Goal: Contribute content: Add original content to the website for others to see

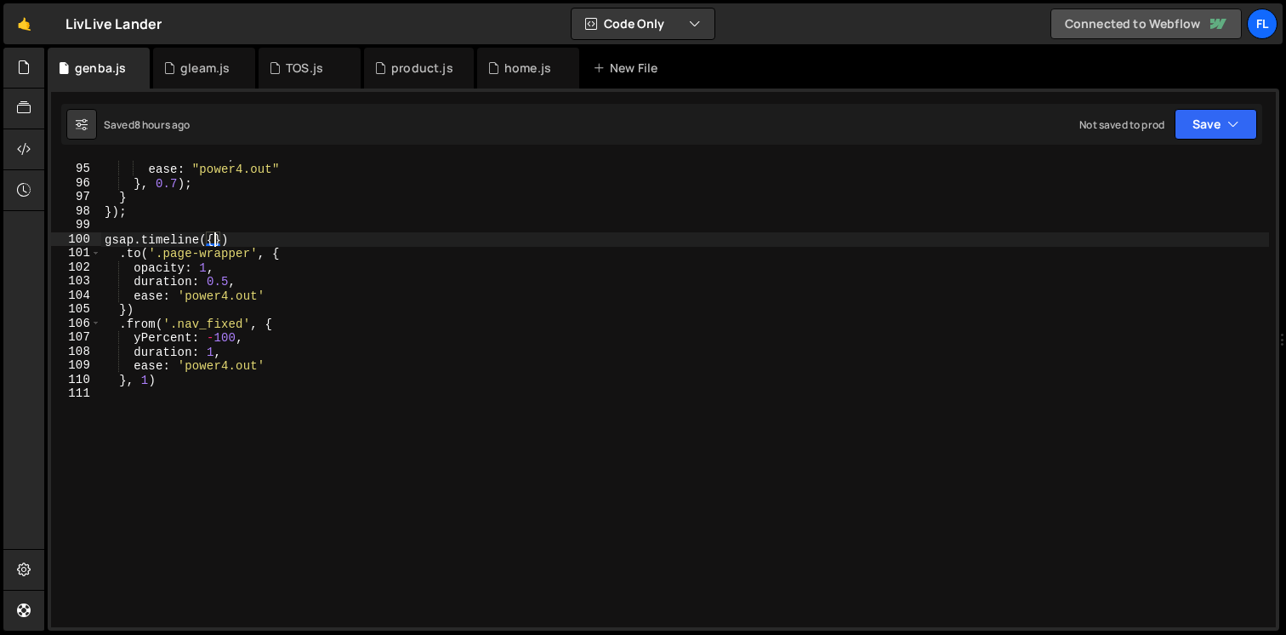
scroll to position [1318, 0]
click at [620, 77] on div "New File" at bounding box center [634, 68] width 102 height 41
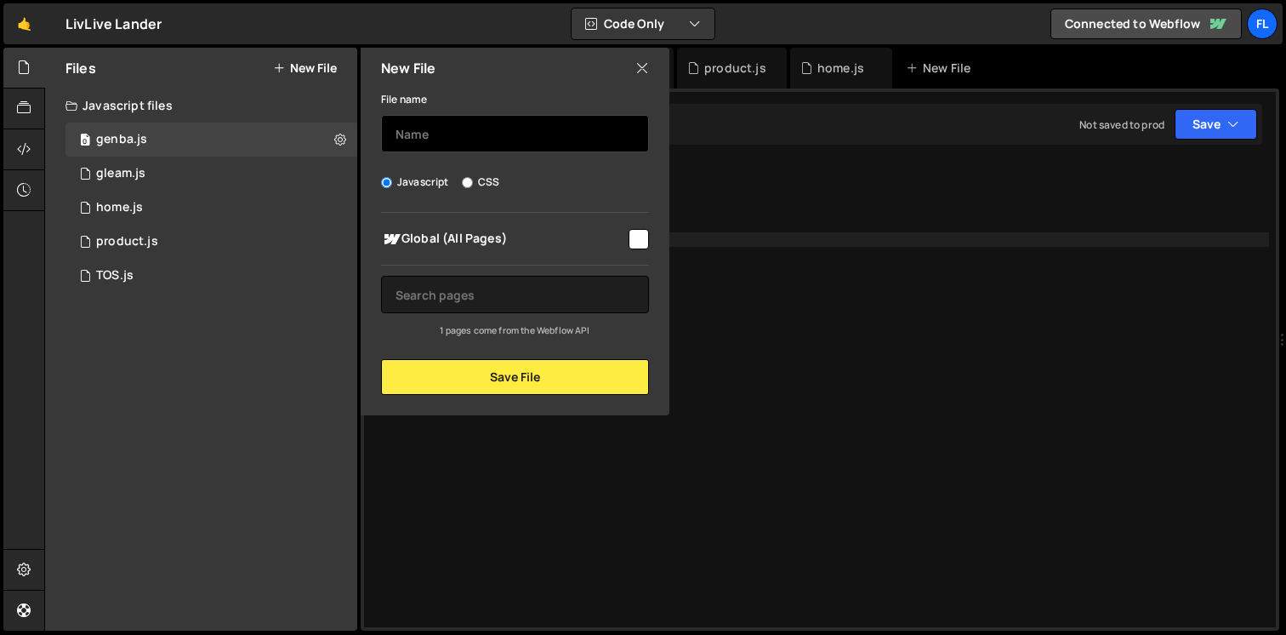
click at [449, 141] on input "text" at bounding box center [515, 133] width 268 height 37
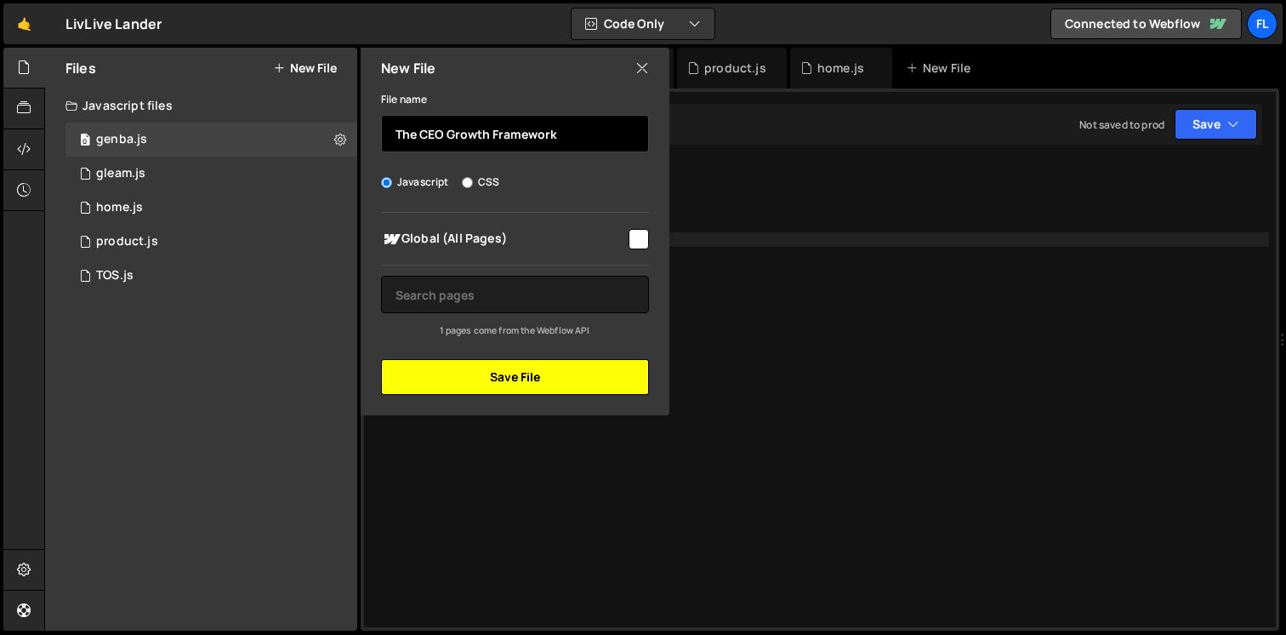
type input "The CEO Growth Framework"
click at [479, 384] on button "Save File" at bounding box center [515, 377] width 268 height 36
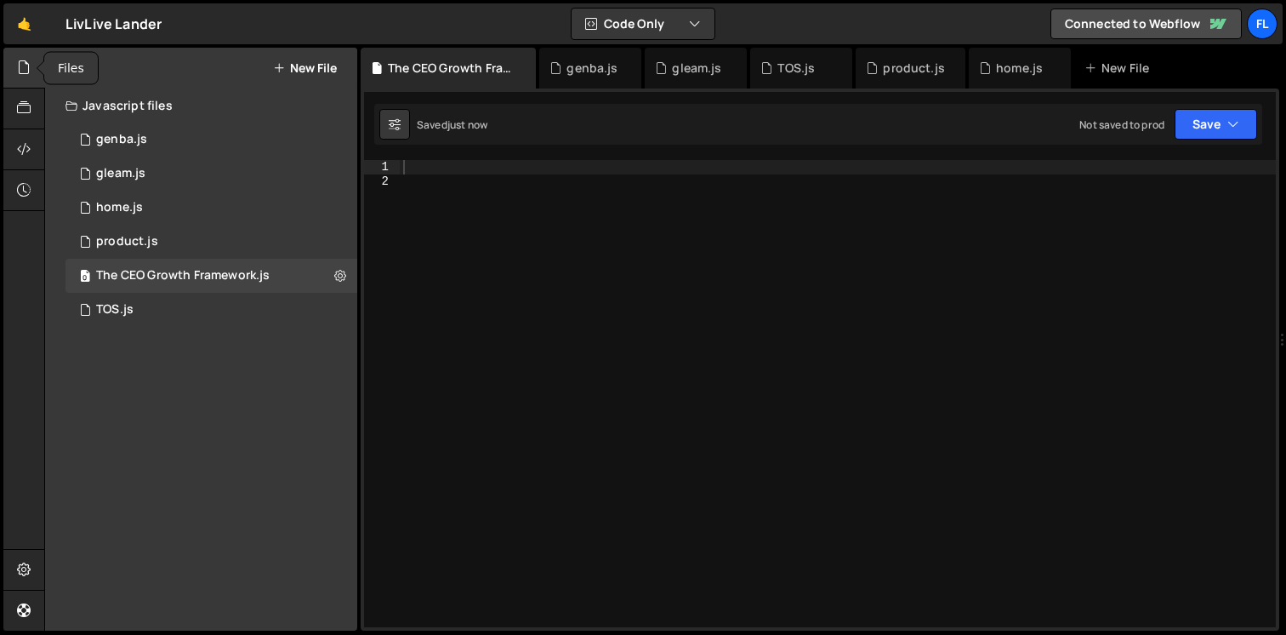
click at [33, 65] on div at bounding box center [24, 68] width 42 height 41
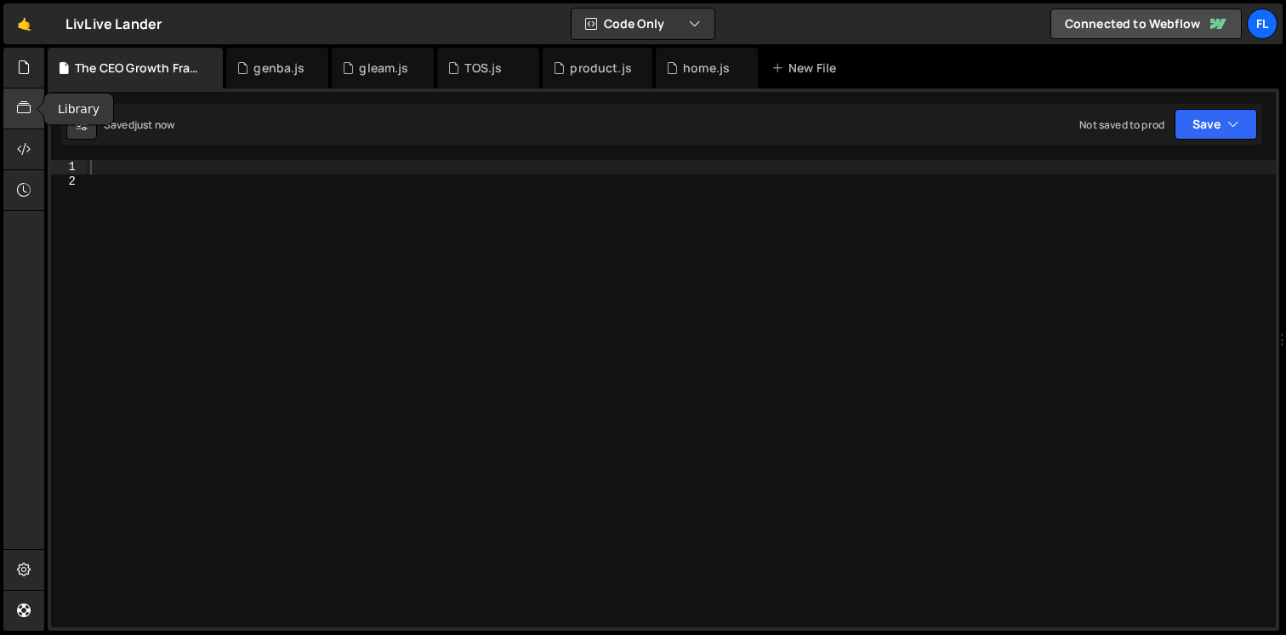
click at [25, 112] on icon at bounding box center [24, 108] width 14 height 19
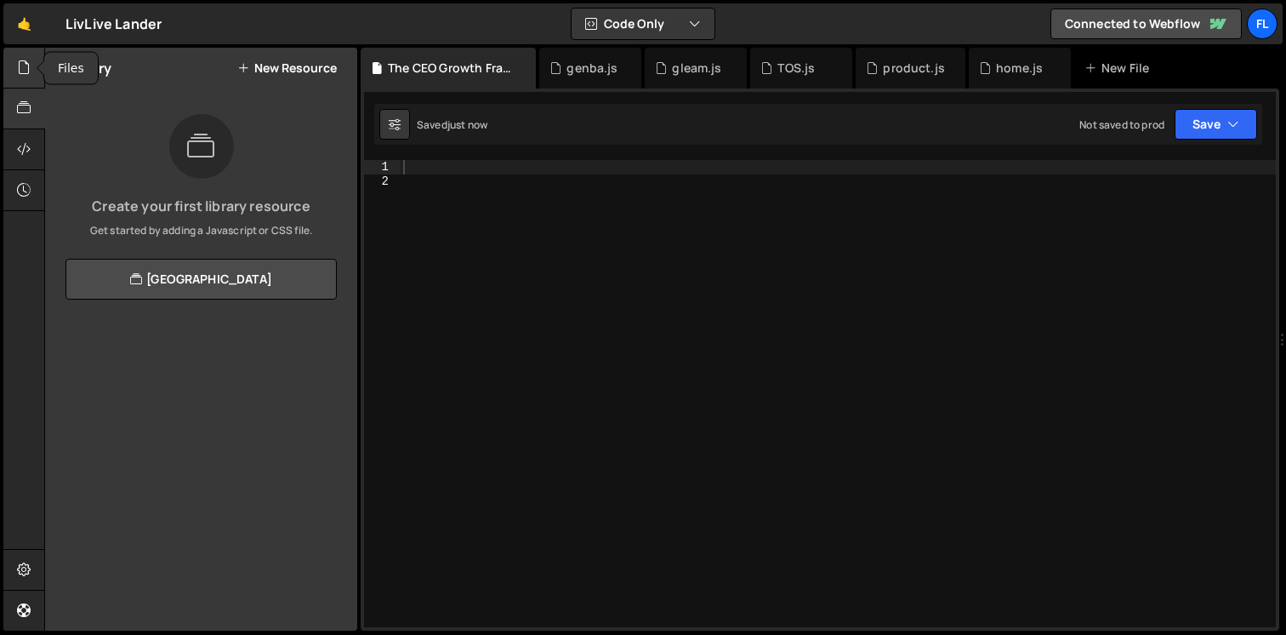
click at [25, 71] on icon at bounding box center [24, 67] width 14 height 19
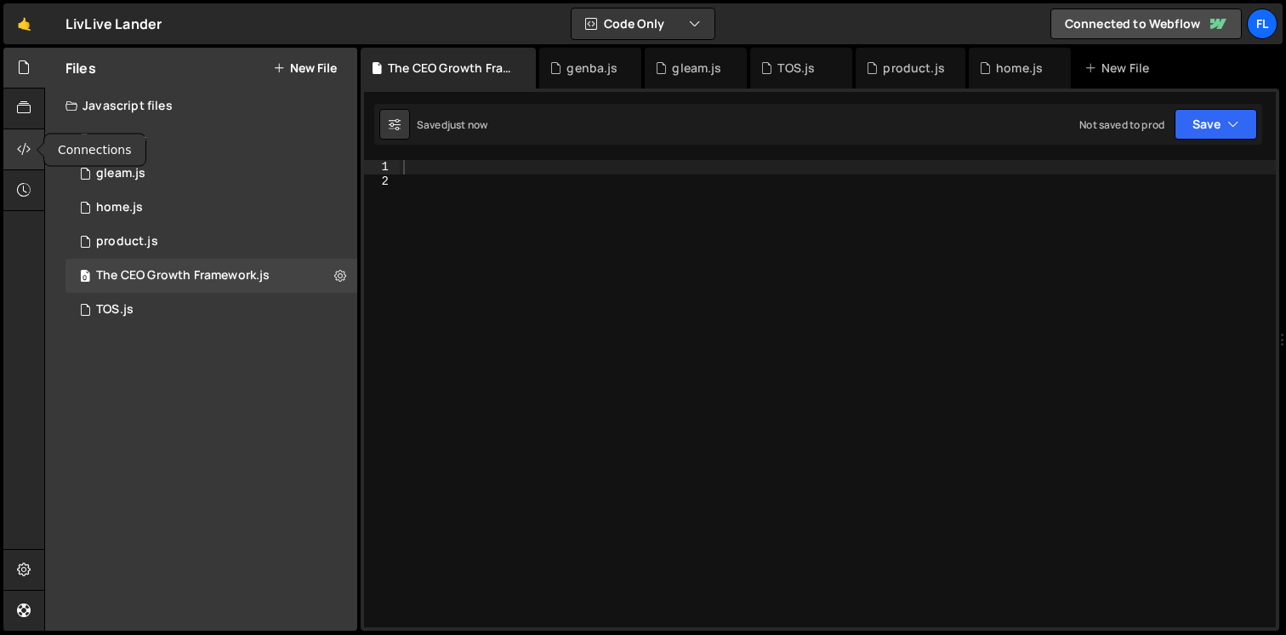
click at [22, 155] on icon at bounding box center [24, 149] width 14 height 19
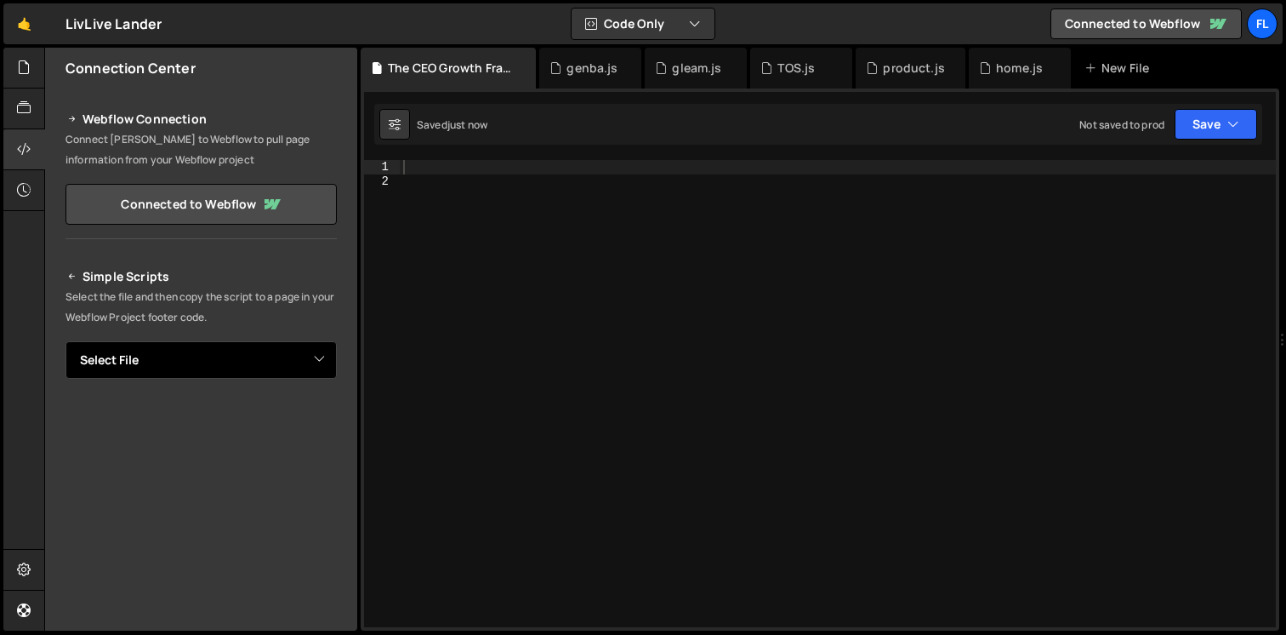
click at [240, 351] on select "Select File genba.js gleam.js home.js product.js TOS.js The CEO Growth Framewor…" at bounding box center [200, 359] width 271 height 37
select select "46531"
click at [65, 341] on select "Select File genba.js gleam.js home.js product.js TOS.js The CEO Growth Framewor…" at bounding box center [200, 359] width 271 height 37
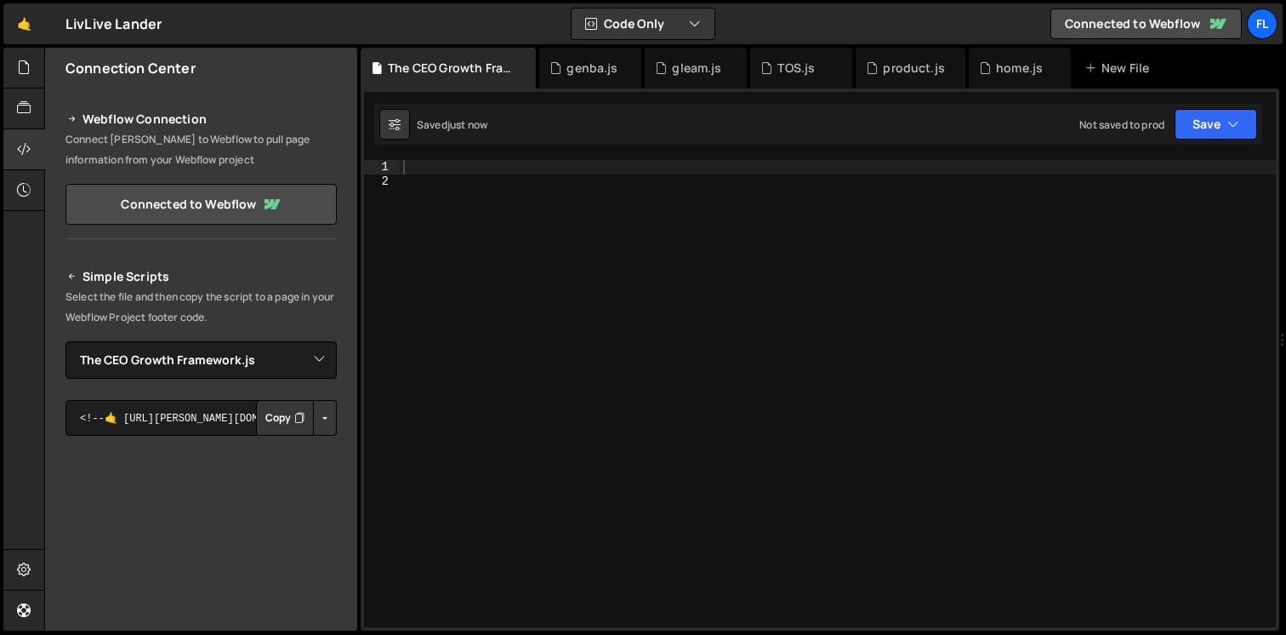
click at [272, 408] on button "Copy" at bounding box center [285, 418] width 58 height 36
click at [18, 141] on icon at bounding box center [24, 149] width 14 height 19
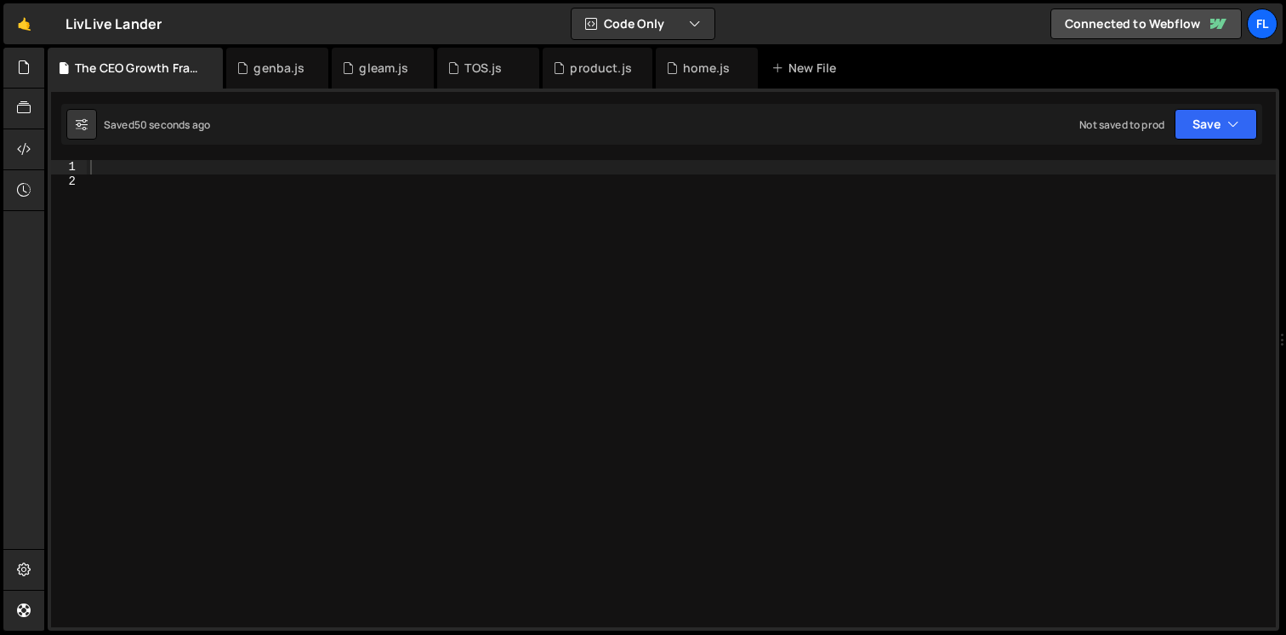
click at [102, 166] on div at bounding box center [681, 407] width 1189 height 495
paste textarea "// Initialize a new [PERSON_NAME] instance for smooth scrolling"
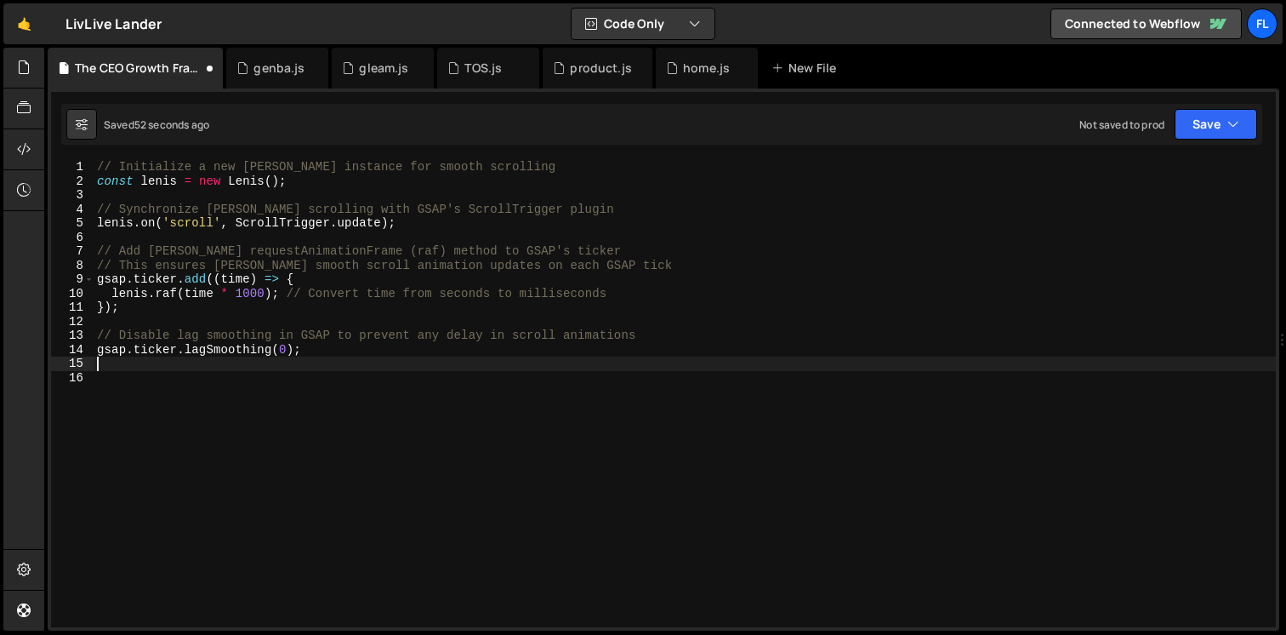
click at [171, 172] on div "// Initialize a new [PERSON_NAME] instance for smooth scrolling const [PERSON_N…" at bounding box center [685, 407] width 1182 height 495
type textarea "// Initialize a new [PERSON_NAME] instance for smooth scrolling"
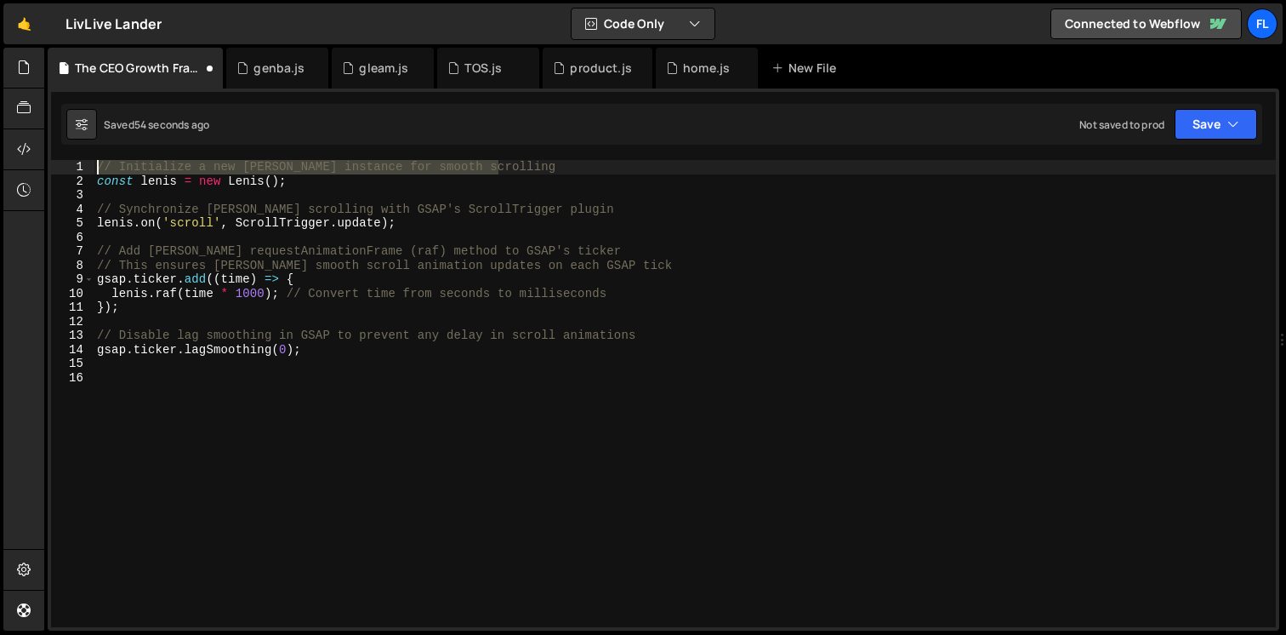
drag, startPoint x: 508, startPoint y: 170, endPoint x: 56, endPoint y: 169, distance: 451.7
click at [56, 169] on div "// Initialize a new [PERSON_NAME] instance for smooth scrolling 1 2 3 4 5 6 7 8…" at bounding box center [663, 393] width 1225 height 467
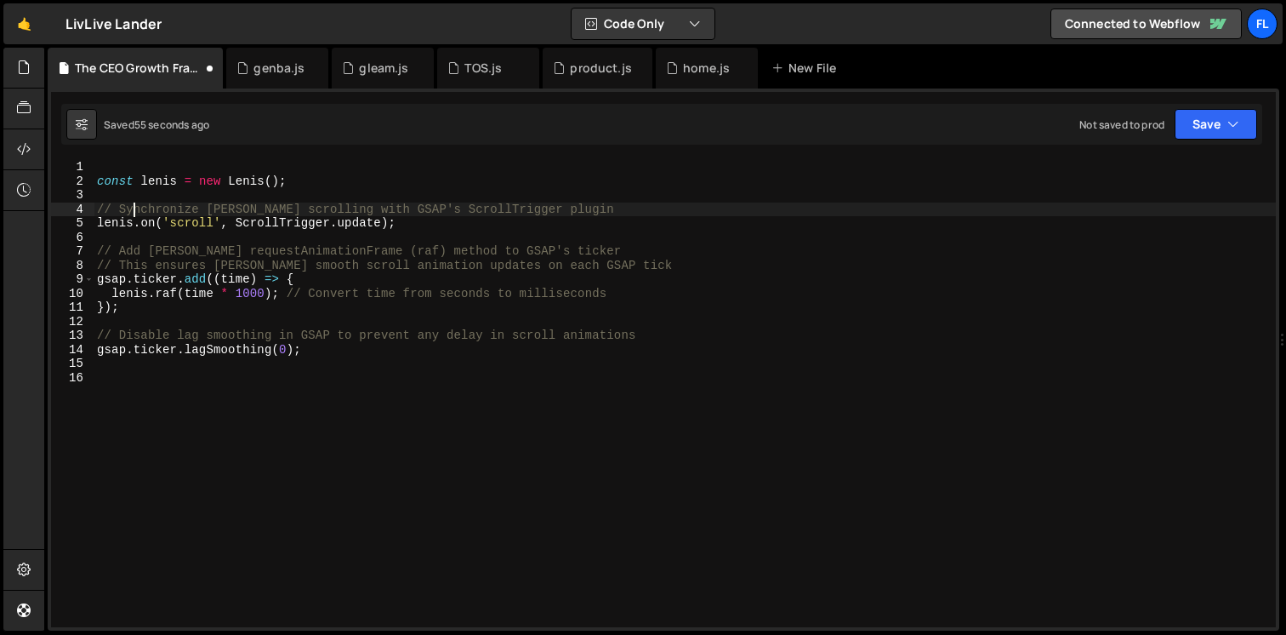
click at [137, 208] on div "const [PERSON_NAME] = new [PERSON_NAME] ( ) ; // Synchronize [PERSON_NAME] scro…" at bounding box center [685, 407] width 1182 height 495
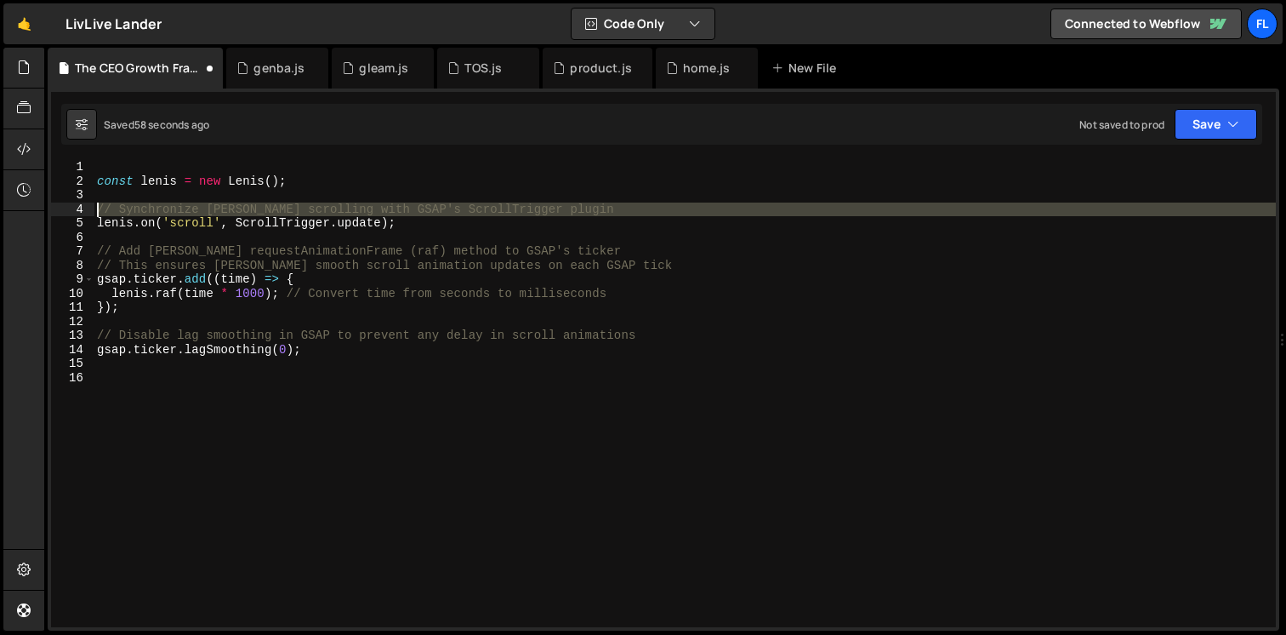
drag, startPoint x: 97, startPoint y: 230, endPoint x: 90, endPoint y: 208, distance: 23.1
click at [90, 208] on div "// Synchronize [PERSON_NAME] scrolling with GSAP's ScrollTrigger plugin 1 2 3 4…" at bounding box center [663, 393] width 1225 height 467
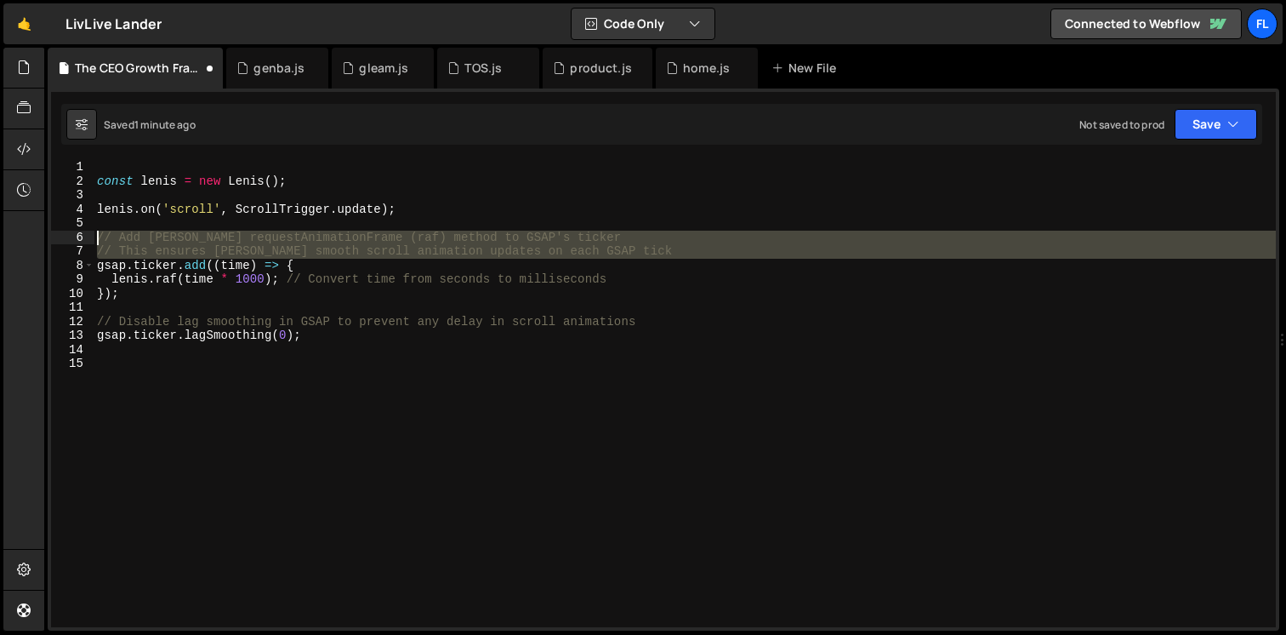
drag, startPoint x: 94, startPoint y: 265, endPoint x: 93, endPoint y: 236, distance: 29.0
click at [93, 236] on div "[PERSON_NAME].on('scroll', ScrollTrigger.update); 1 2 3 4 5 6 7 8 9 10 11 12 13…" at bounding box center [663, 393] width 1225 height 467
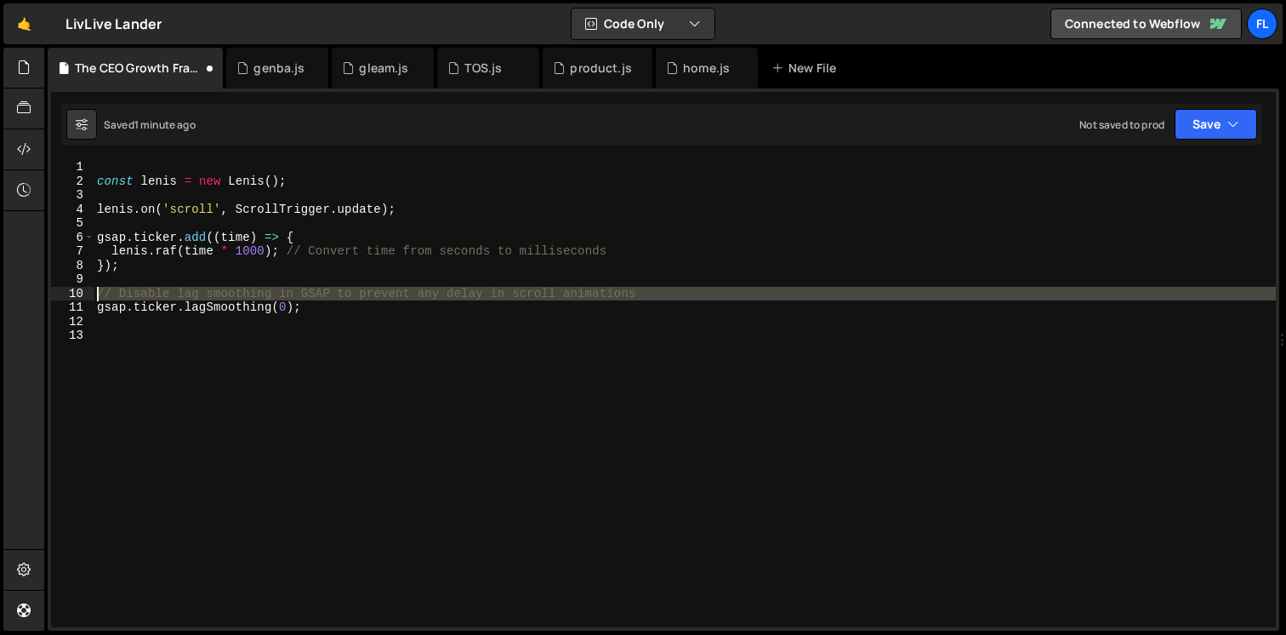
drag, startPoint x: 97, startPoint y: 307, endPoint x: 97, endPoint y: 295, distance: 11.9
click at [97, 295] on div "const [PERSON_NAME] = new [PERSON_NAME] ( ) ; [PERSON_NAME] . on ( 'scroll' , S…" at bounding box center [685, 407] width 1182 height 495
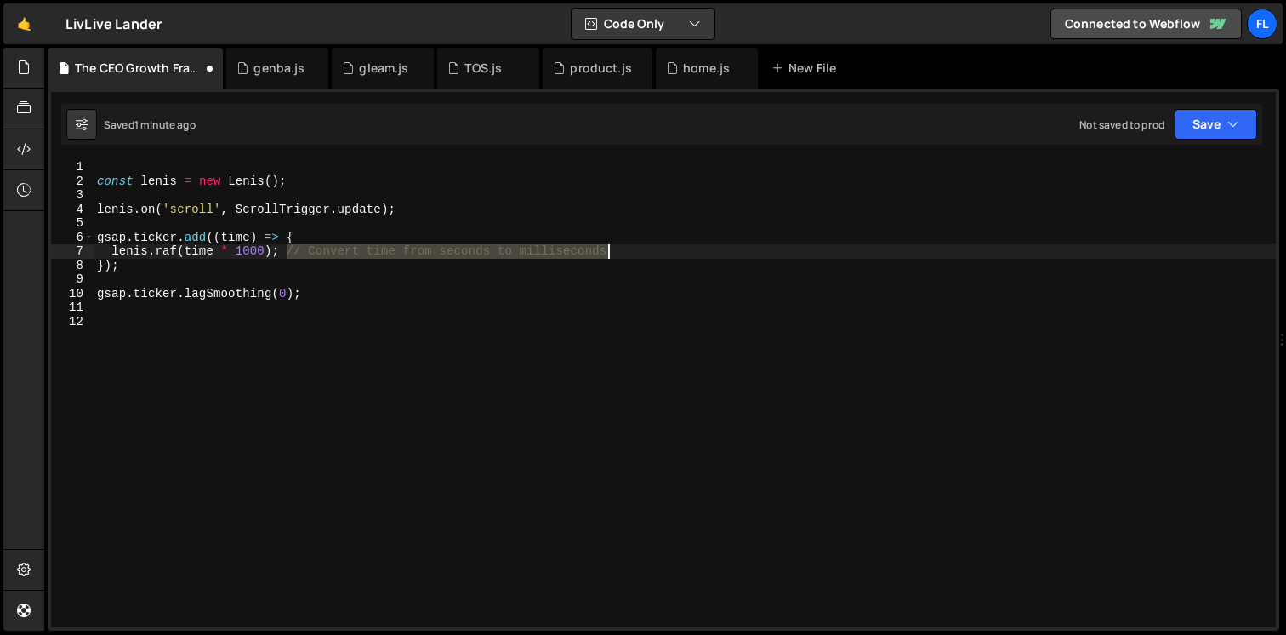
drag, startPoint x: 288, startPoint y: 254, endPoint x: 698, endPoint y: 251, distance: 410.0
click at [698, 251] on div "const [PERSON_NAME] = new [PERSON_NAME] ( ) ; [PERSON_NAME] . on ( 'scroll' , S…" at bounding box center [685, 407] width 1182 height 495
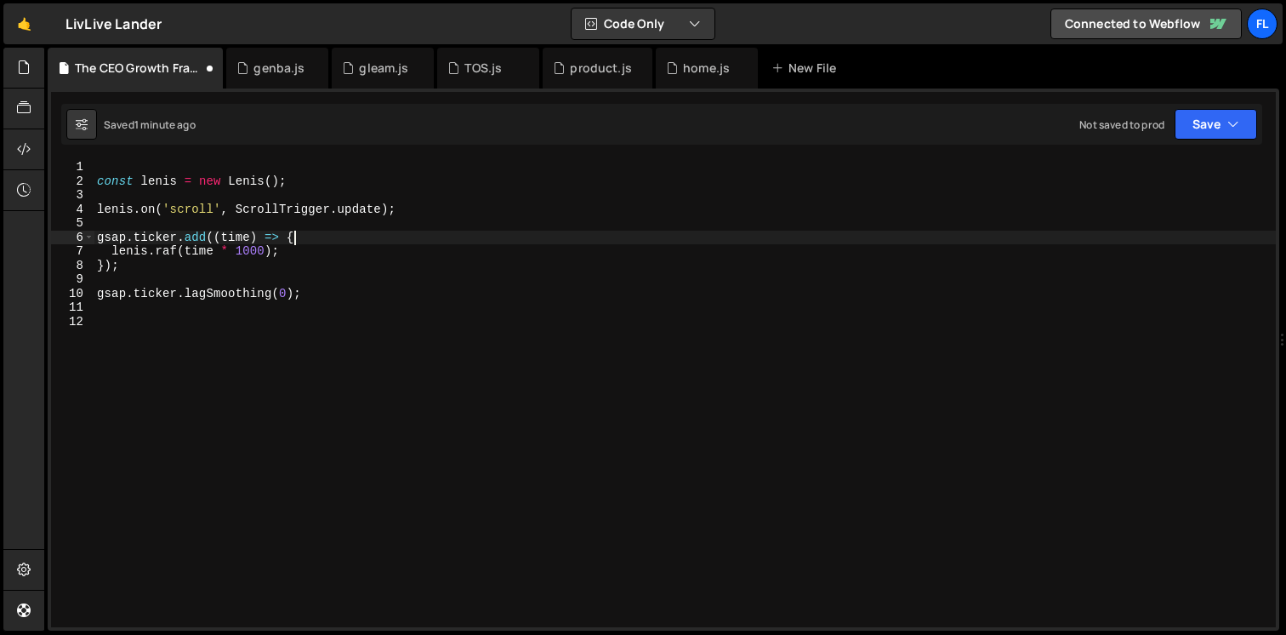
click at [492, 241] on div "const [PERSON_NAME] = new [PERSON_NAME] ( ) ; [PERSON_NAME] . on ( 'scroll' , S…" at bounding box center [685, 407] width 1182 height 495
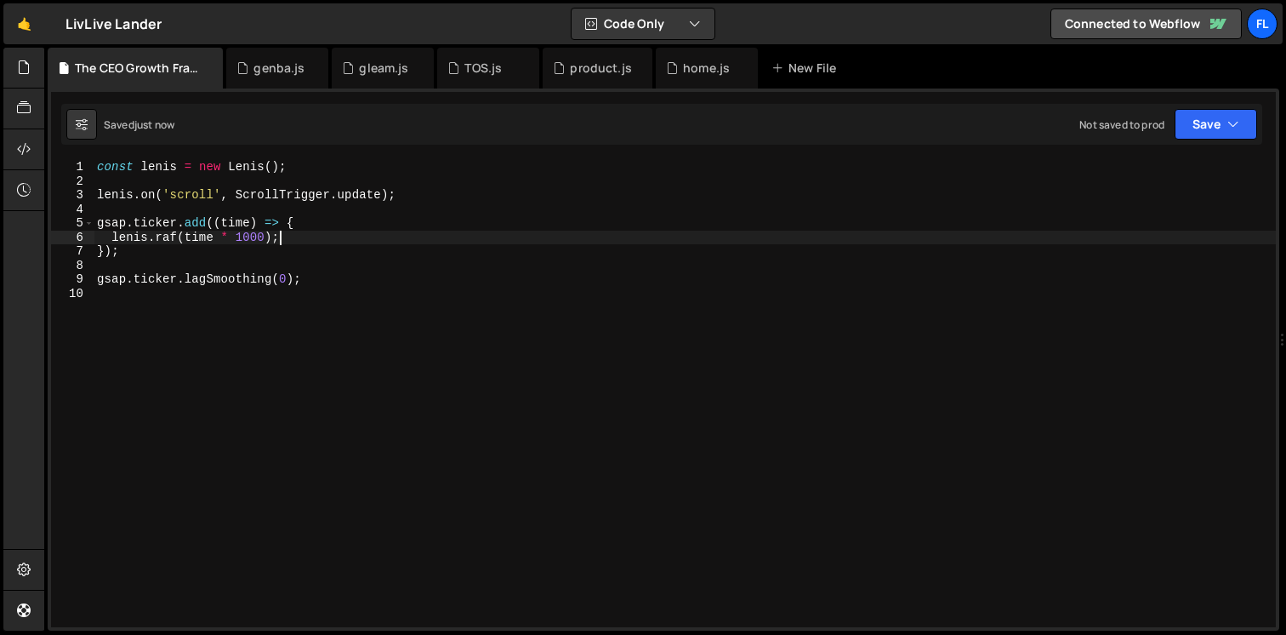
type textarea "[PERSON_NAME].raf(time * 1000);"
